Goal: Transaction & Acquisition: Obtain resource

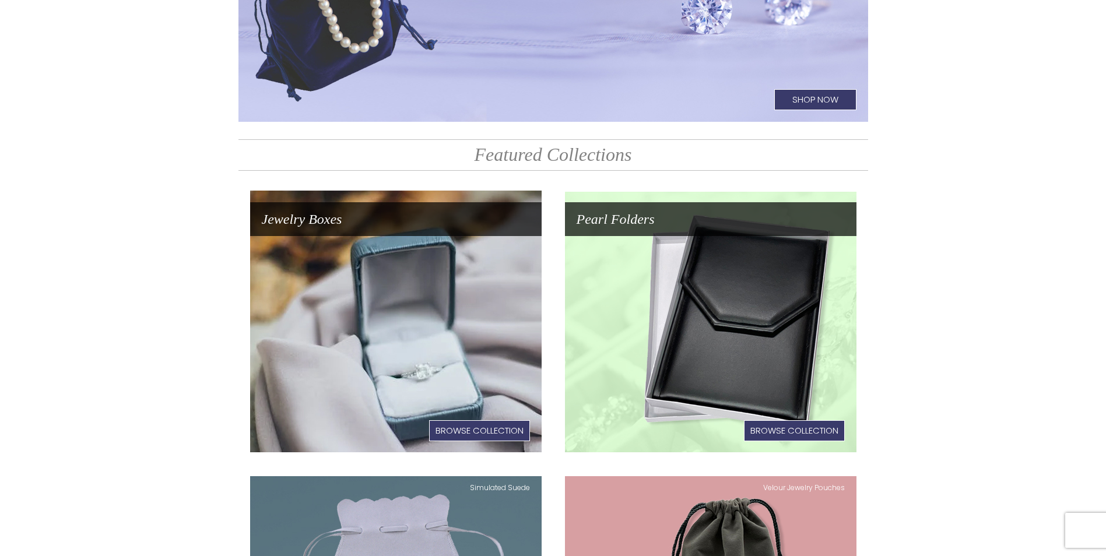
scroll to position [50, 0]
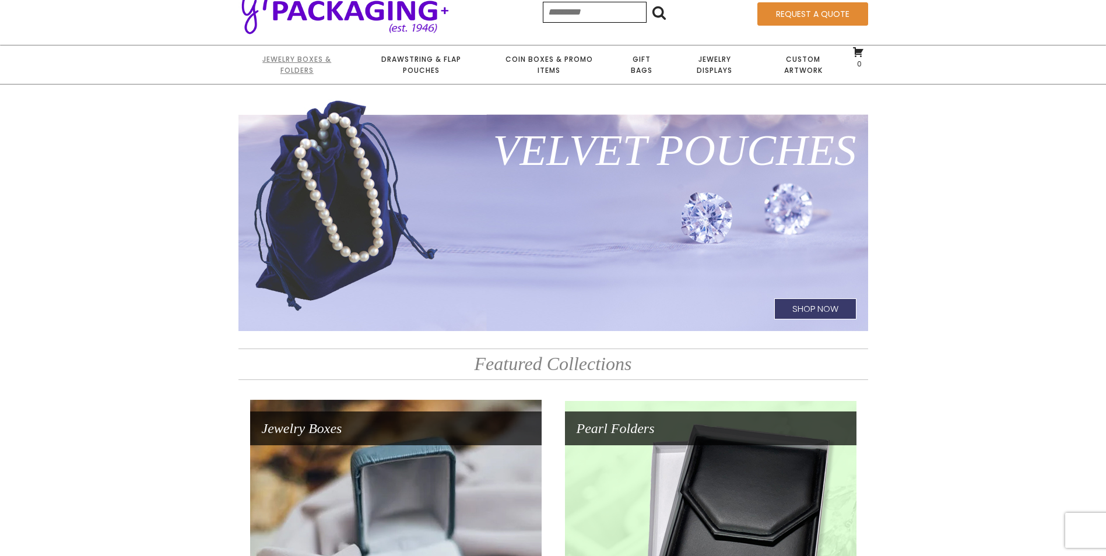
click at [295, 60] on link "Jewelry Boxes & Folders" at bounding box center [296, 64] width 117 height 38
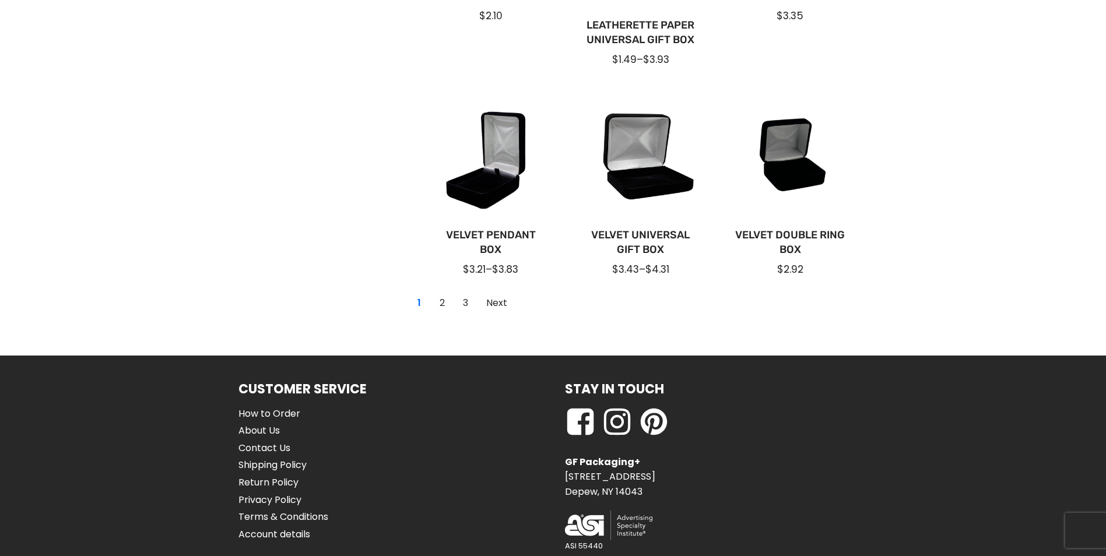
scroll to position [875, 0]
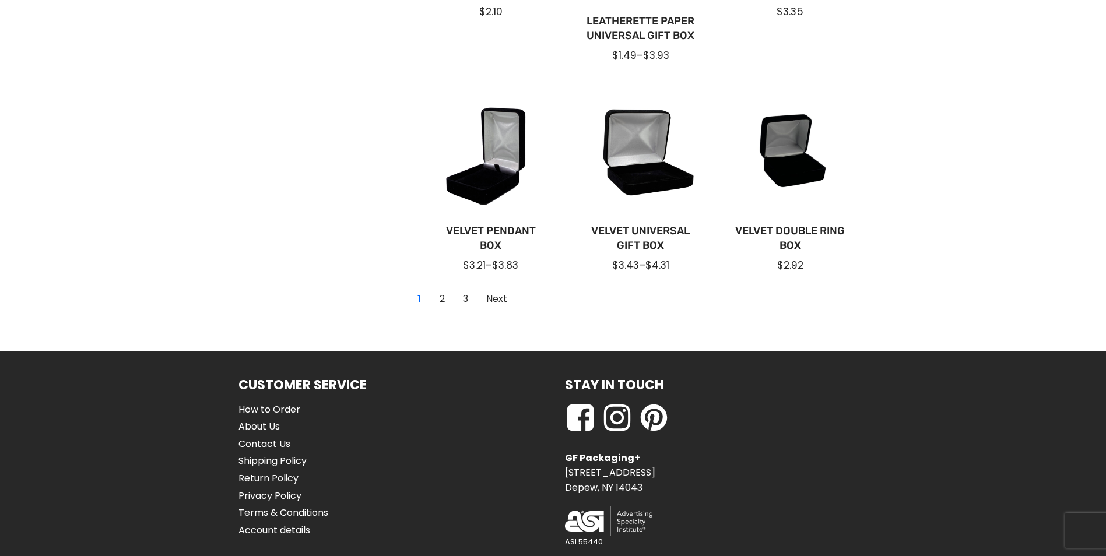
click at [452, 303] on ul "1 2 3 Next" at bounding box center [462, 298] width 108 height 23
click at [441, 299] on link "2" at bounding box center [442, 299] width 19 height 19
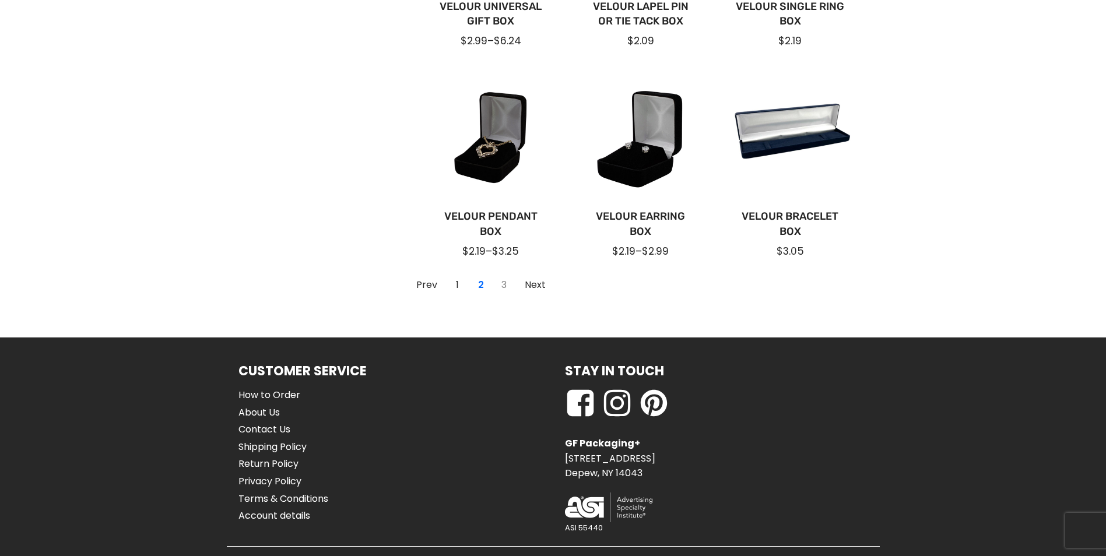
scroll to position [466, 0]
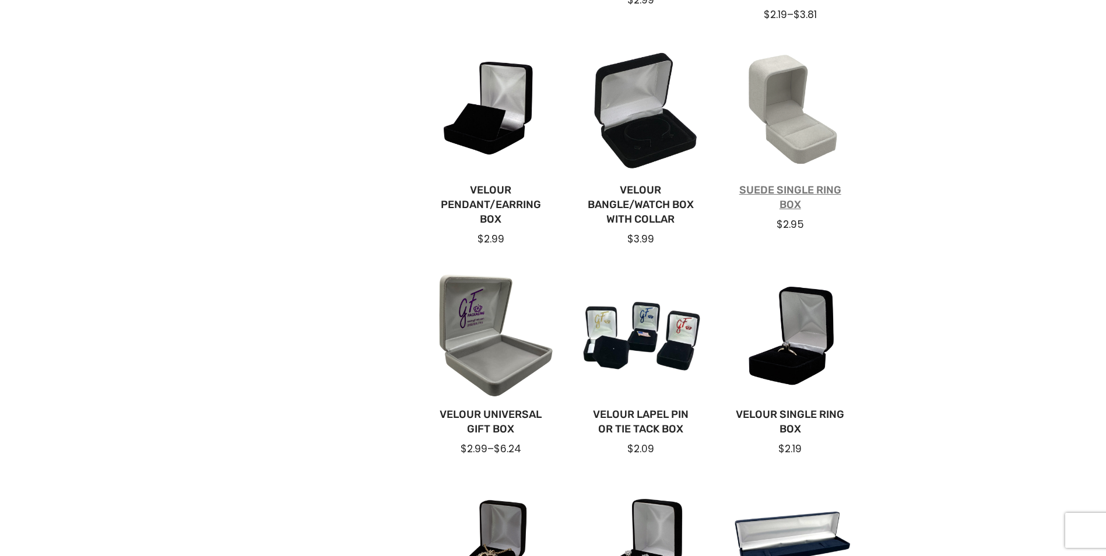
click at [794, 187] on link "Suede Single Ring Box" at bounding box center [790, 197] width 113 height 29
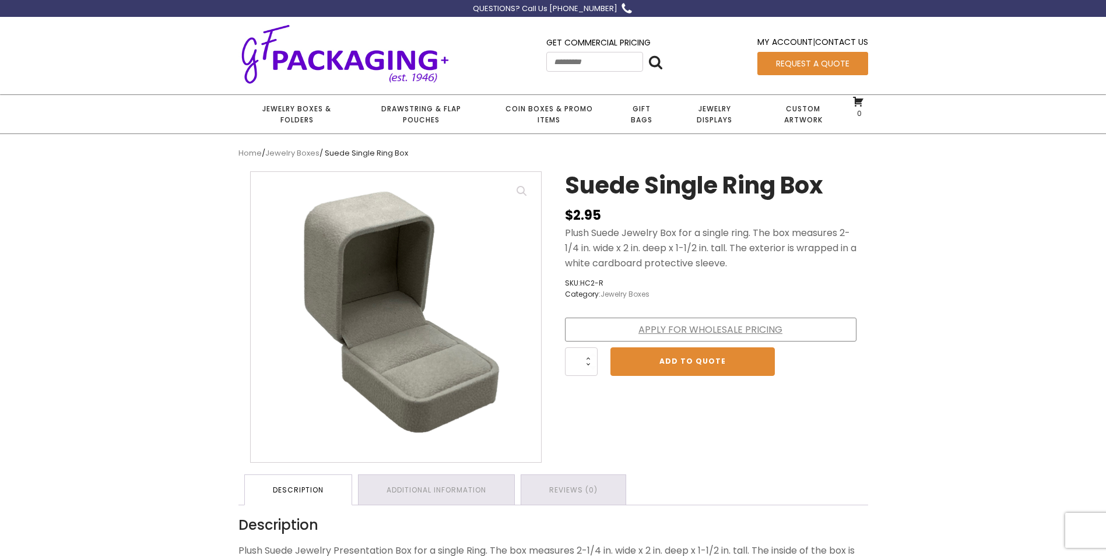
click at [705, 325] on link "Apply for Wholesale Pricing" at bounding box center [711, 330] width 292 height 24
